Goal: Information Seeking & Learning: Learn about a topic

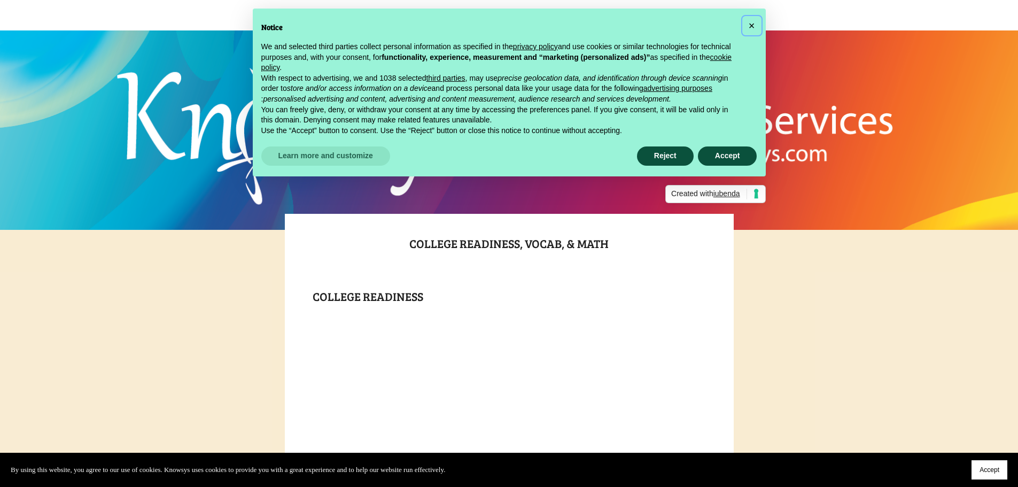
click at [751, 26] on span "×" at bounding box center [752, 26] width 6 height 12
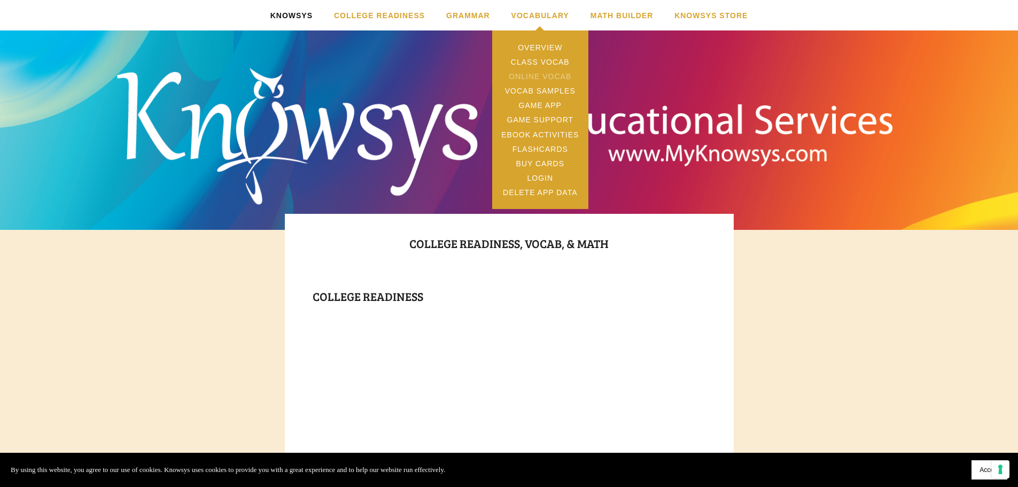
click at [557, 75] on link "Online Vocab" at bounding box center [540, 76] width 96 height 14
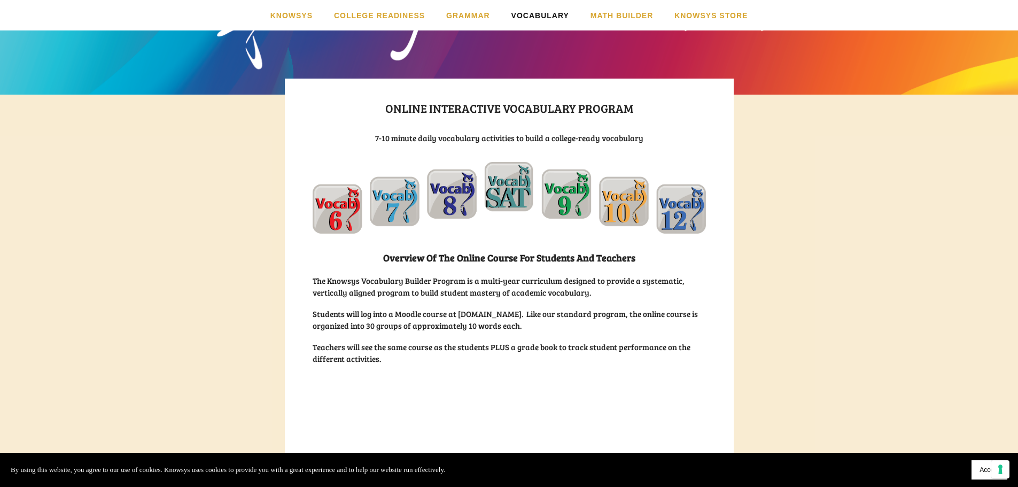
scroll to position [143, 0]
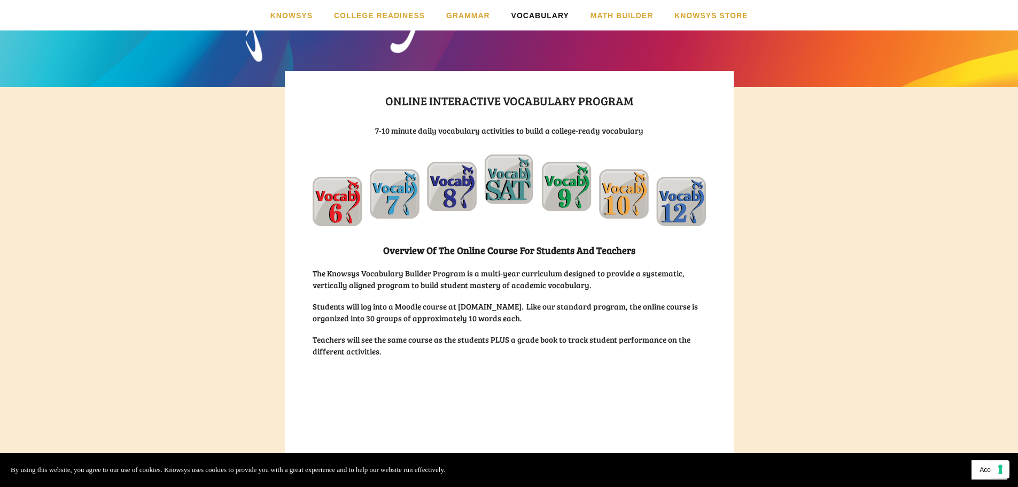
click at [520, 180] on img at bounding box center [509, 190] width 393 height 72
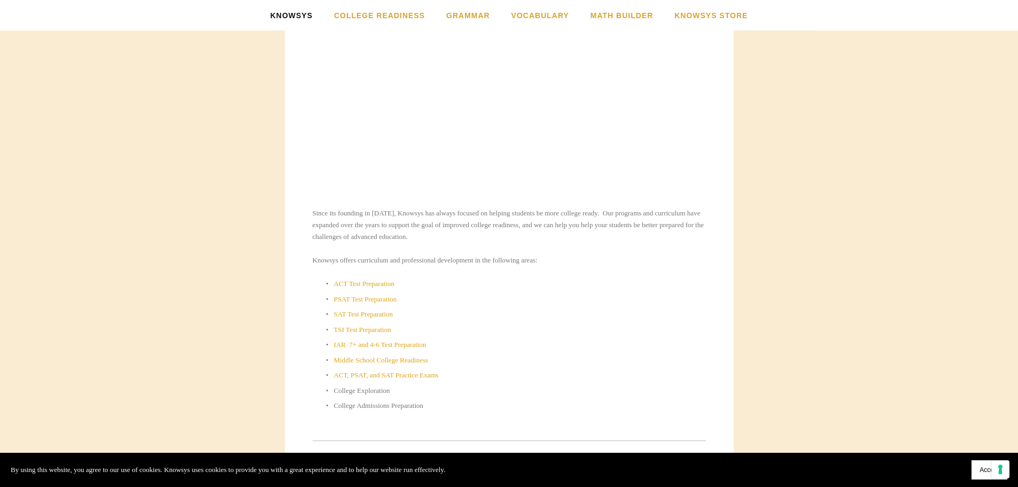
scroll to position [356, 0]
